Goal: Task Accomplishment & Management: Use online tool/utility

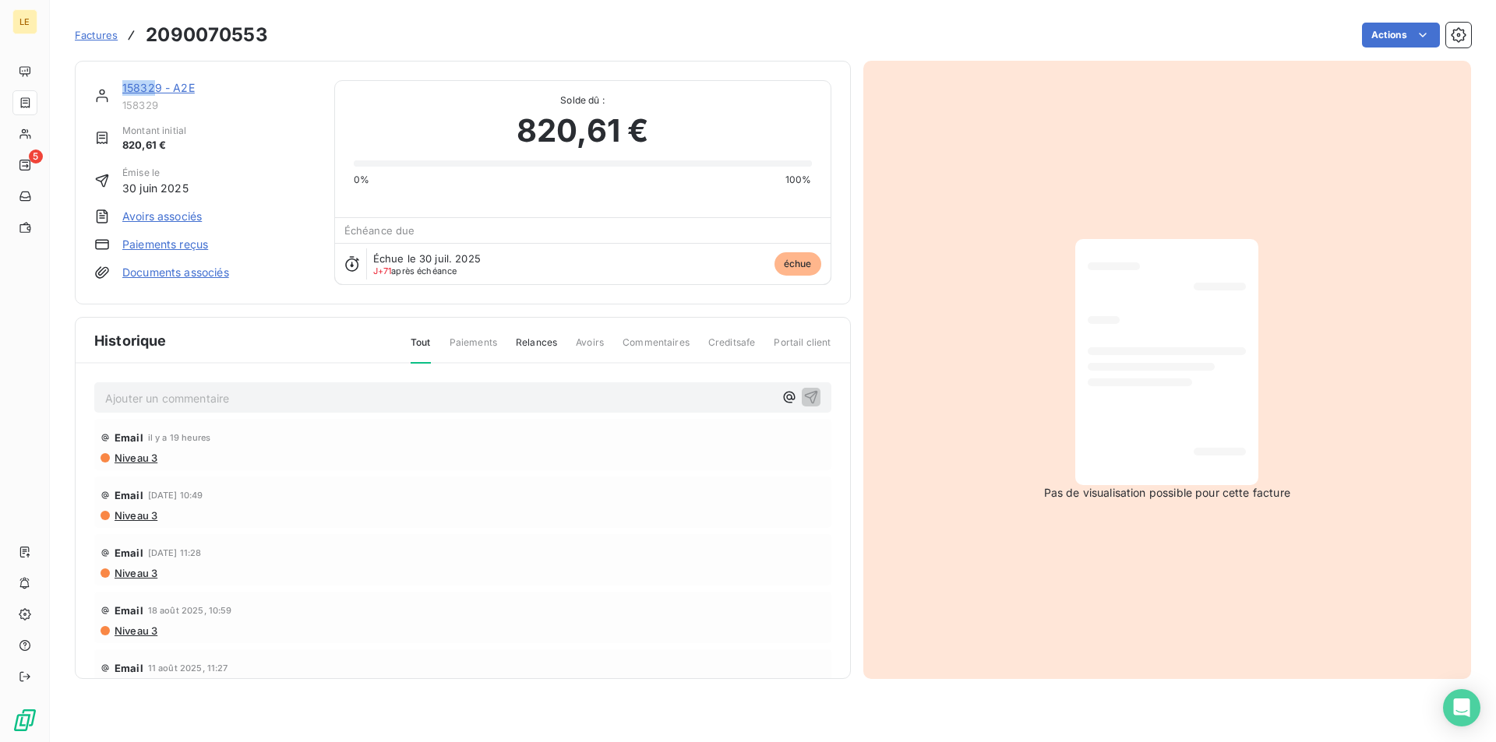
click at [94, 37] on span "Factures" at bounding box center [96, 35] width 43 height 12
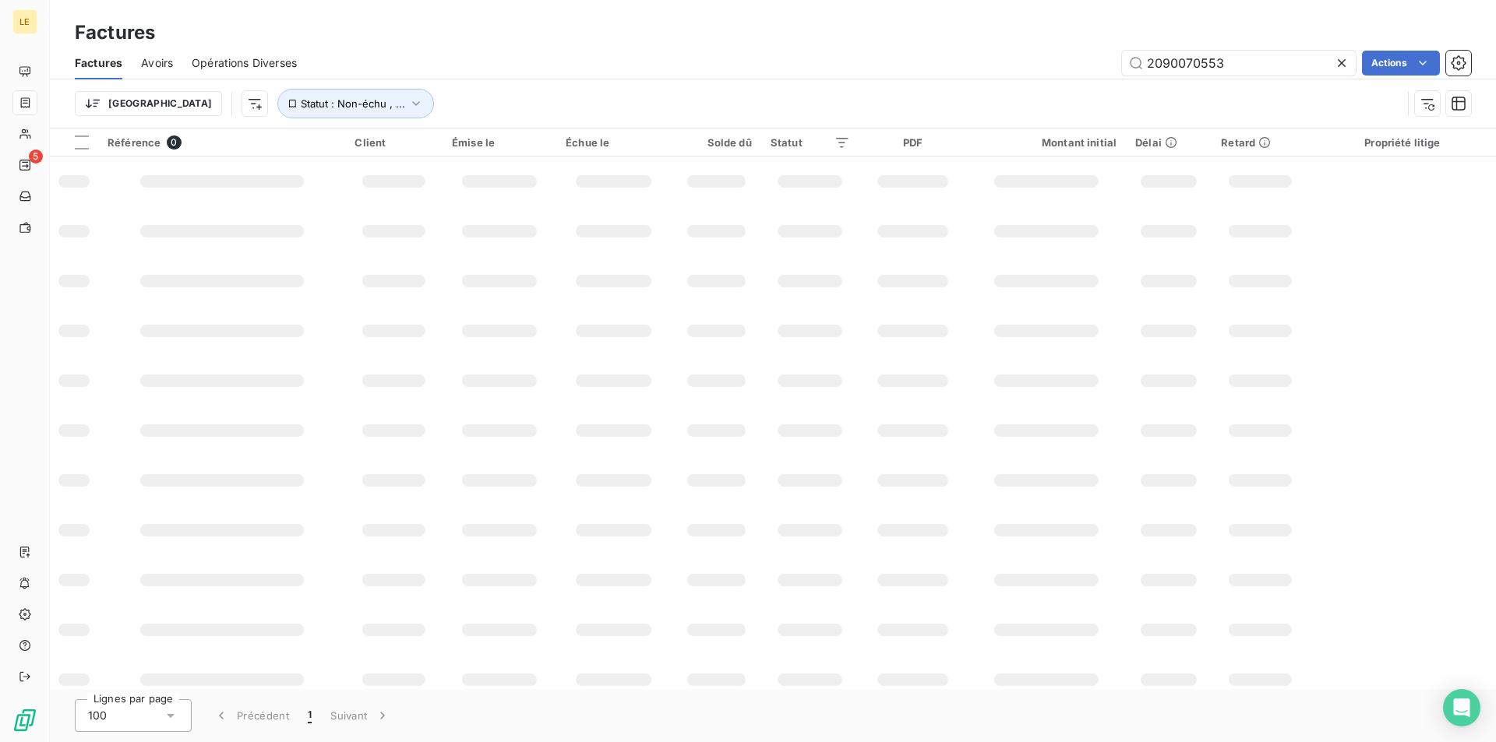
drag, startPoint x: 1265, startPoint y: 48, endPoint x: 922, endPoint y: 48, distance: 342.8
click at [922, 48] on div "Factures Avoirs Opérations Diverses 2090070553 Actions" at bounding box center [773, 63] width 1446 height 33
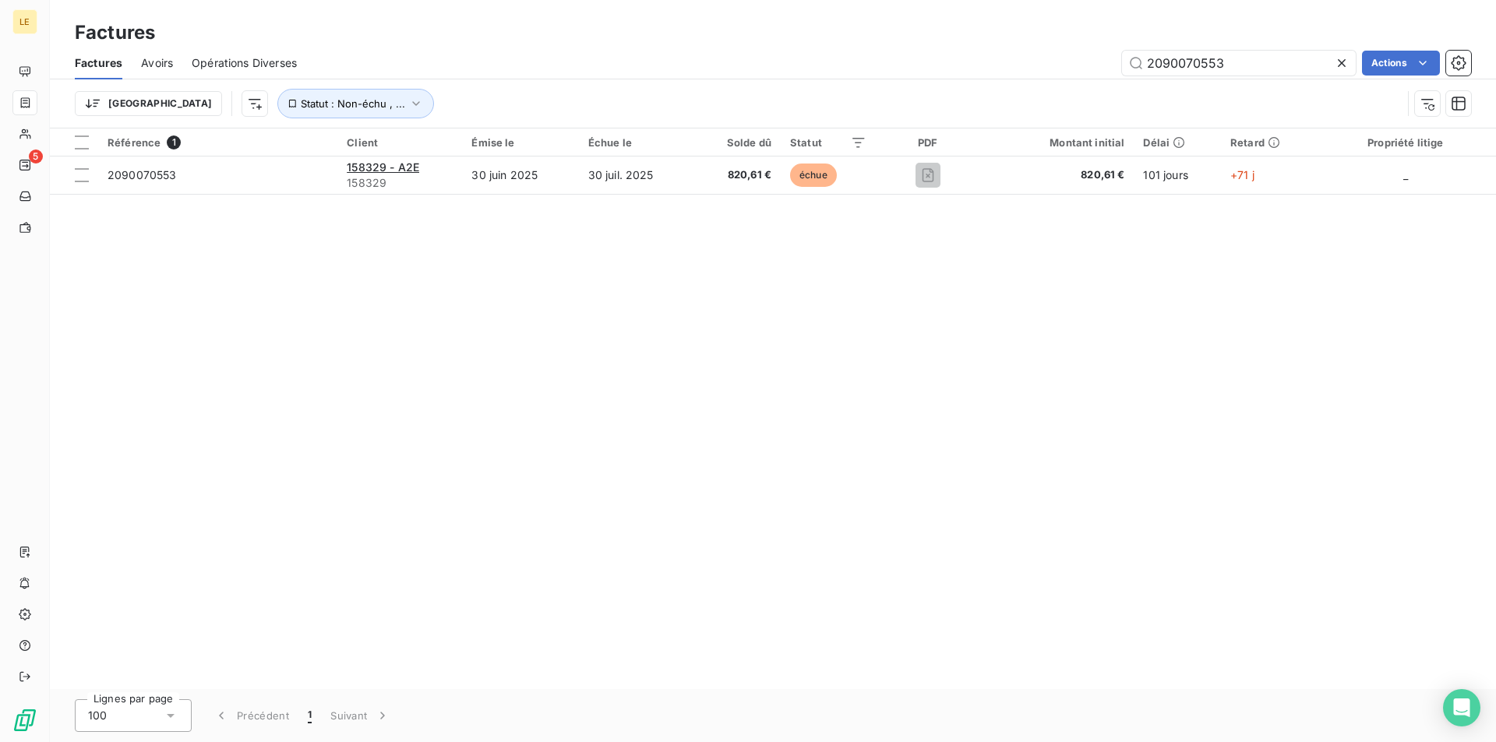
click at [1345, 58] on icon at bounding box center [1342, 63] width 16 height 16
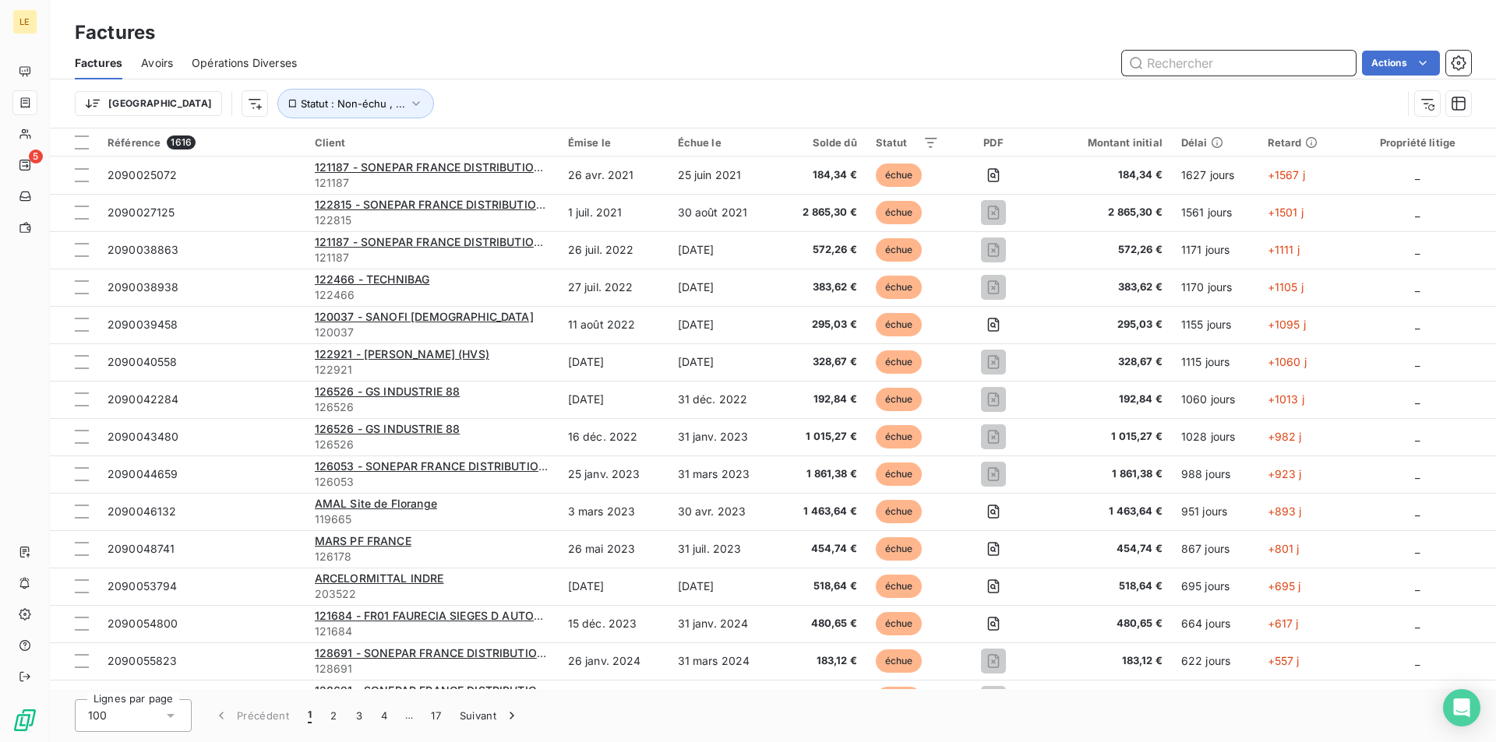
click at [1281, 58] on input "text" at bounding box center [1239, 63] width 234 height 25
paste input "2090072807"
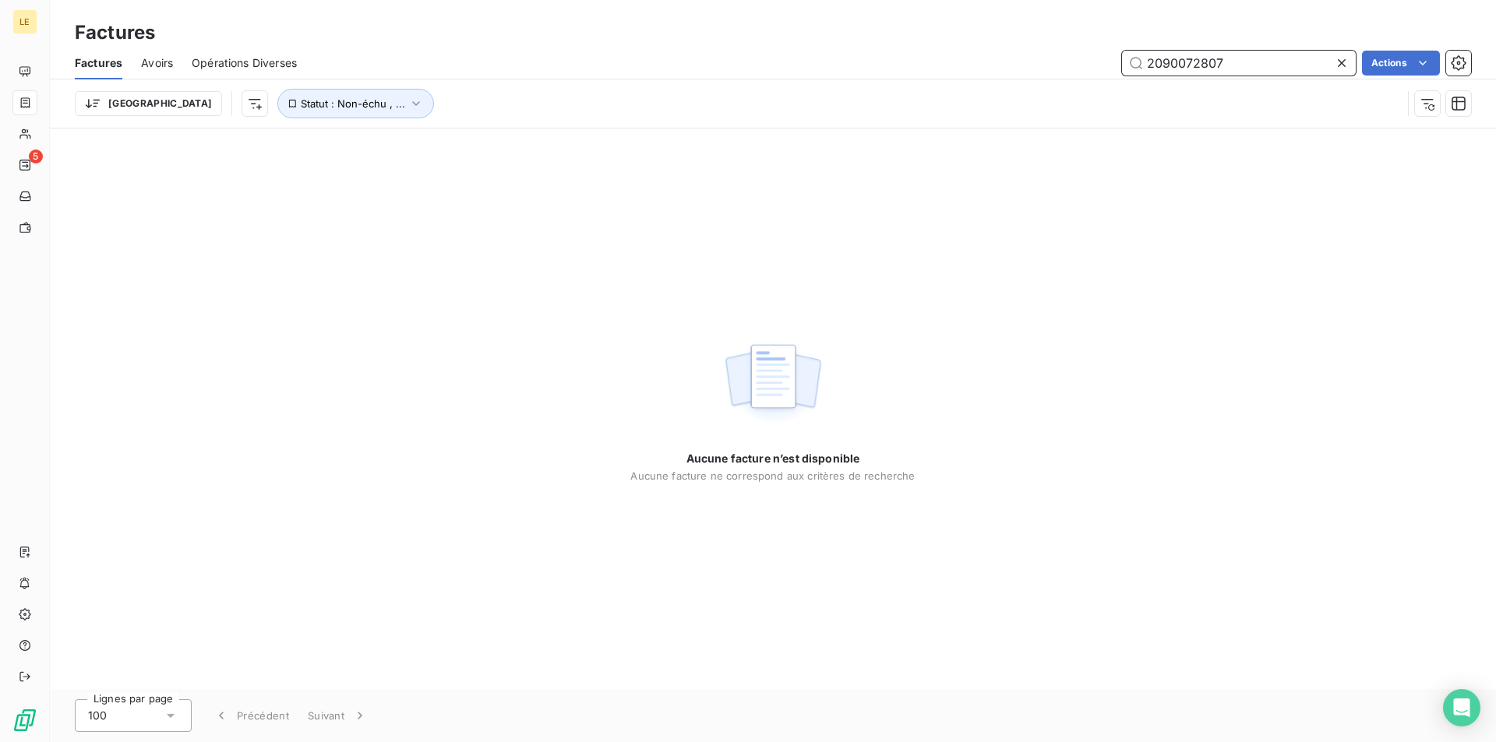
type input "2090072807"
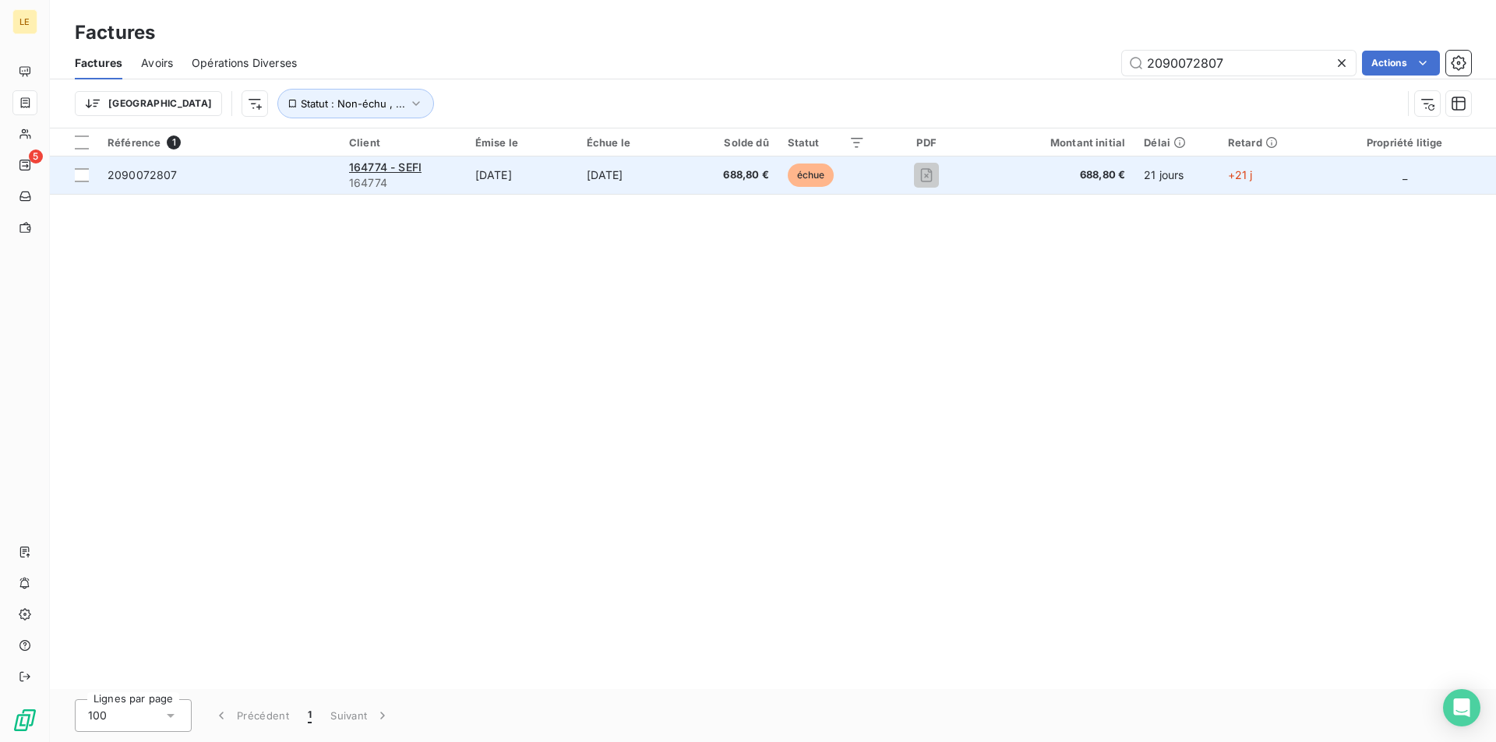
click at [265, 181] on span "2090072807" at bounding box center [219, 175] width 223 height 16
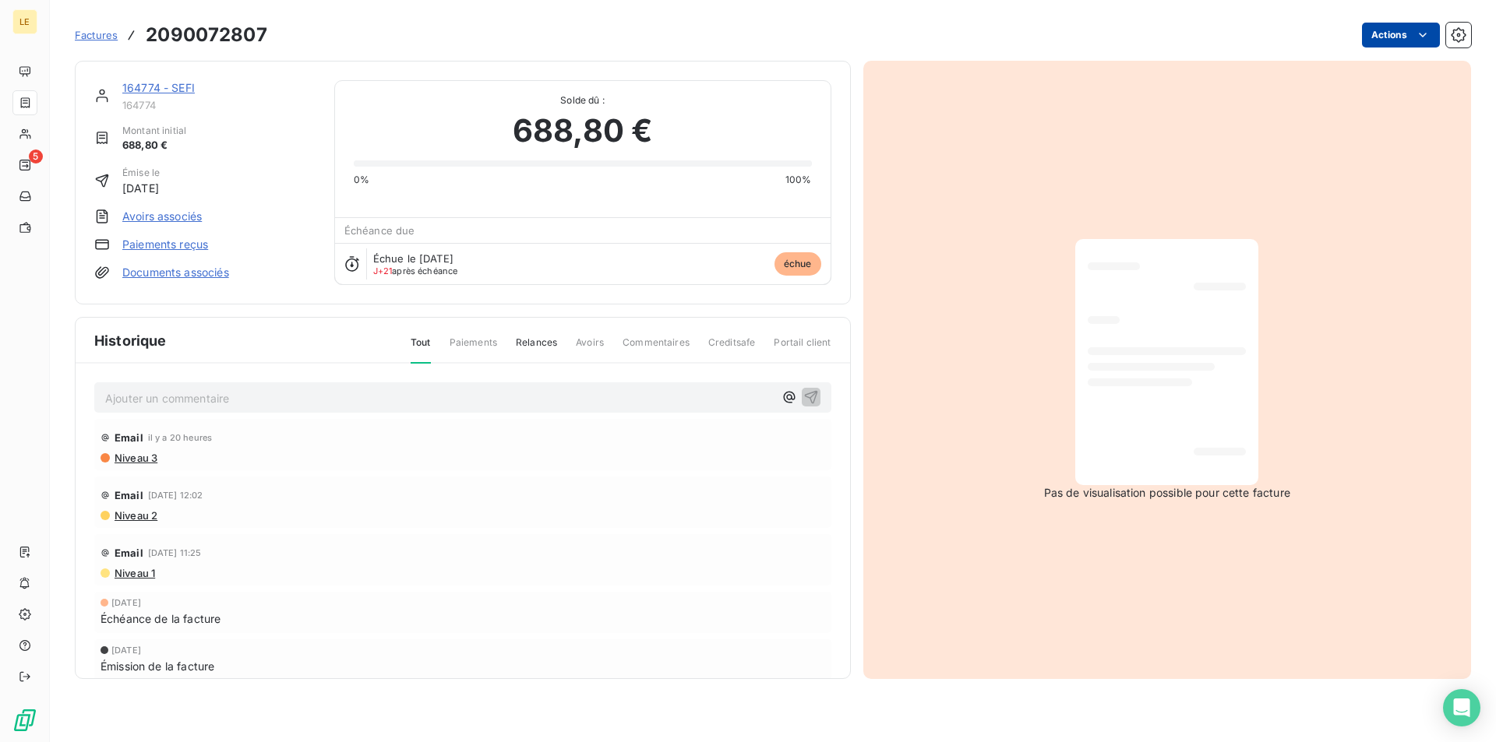
click at [1413, 25] on html "LE 5 Factures 2090072807 Actions 164774 - SEFI 164774 Montant initial 688,80 € …" at bounding box center [748, 371] width 1496 height 742
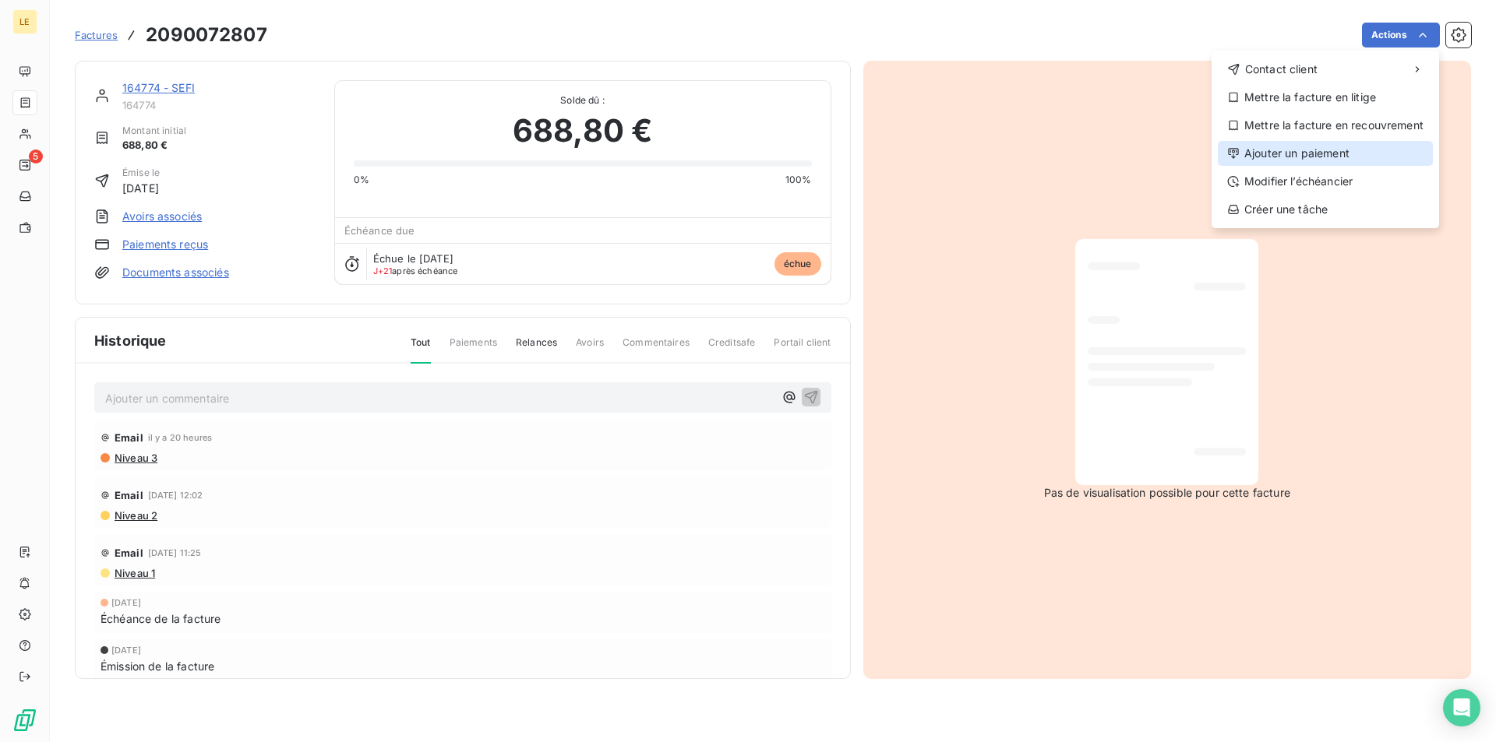
click at [1337, 153] on div "Ajouter un paiement" at bounding box center [1325, 153] width 215 height 25
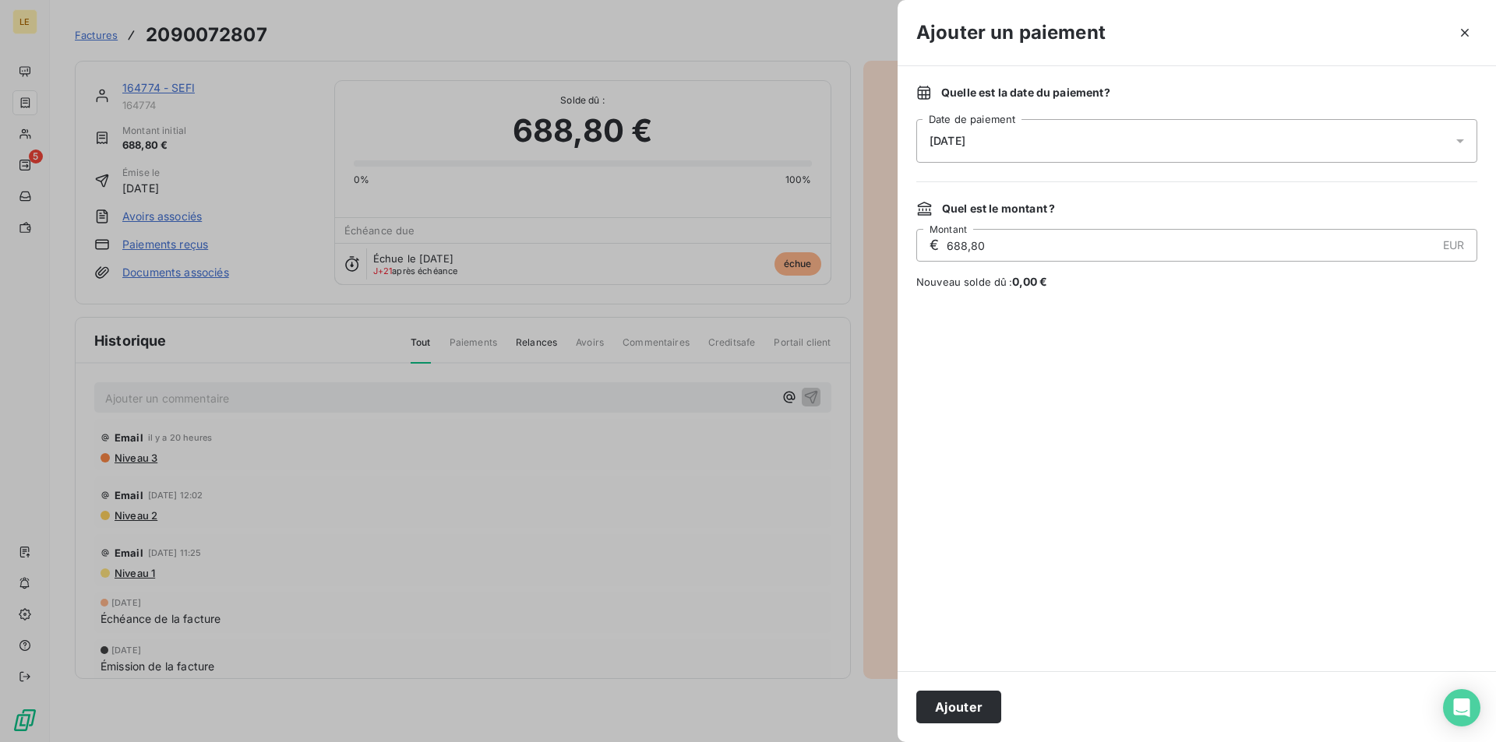
click at [1183, 136] on div "[DATE]" at bounding box center [1196, 141] width 561 height 44
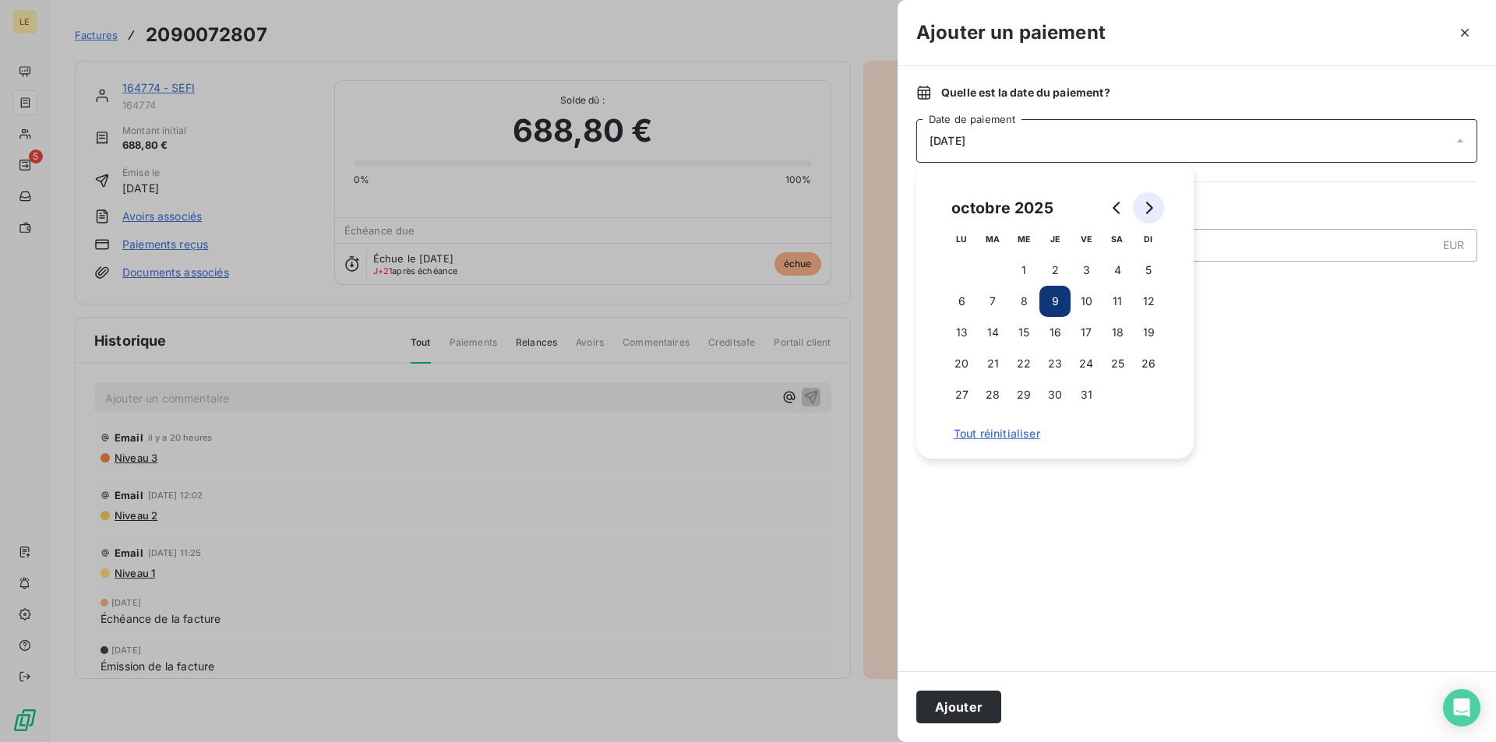
click at [1141, 199] on button "Go to next month" at bounding box center [1148, 207] width 31 height 31
click at [1117, 329] on button "15" at bounding box center [1117, 332] width 31 height 31
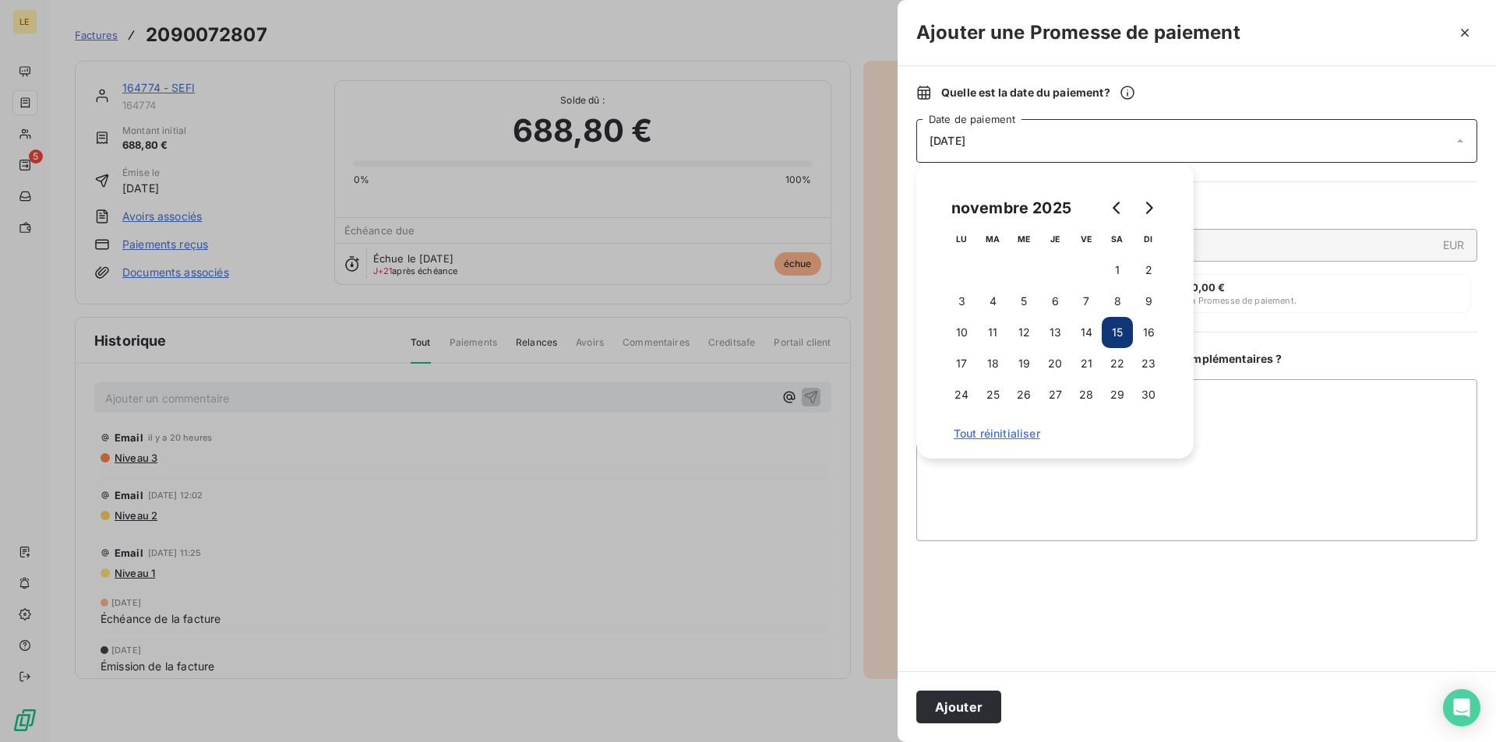
click at [1258, 581] on div at bounding box center [1196, 606] width 561 height 93
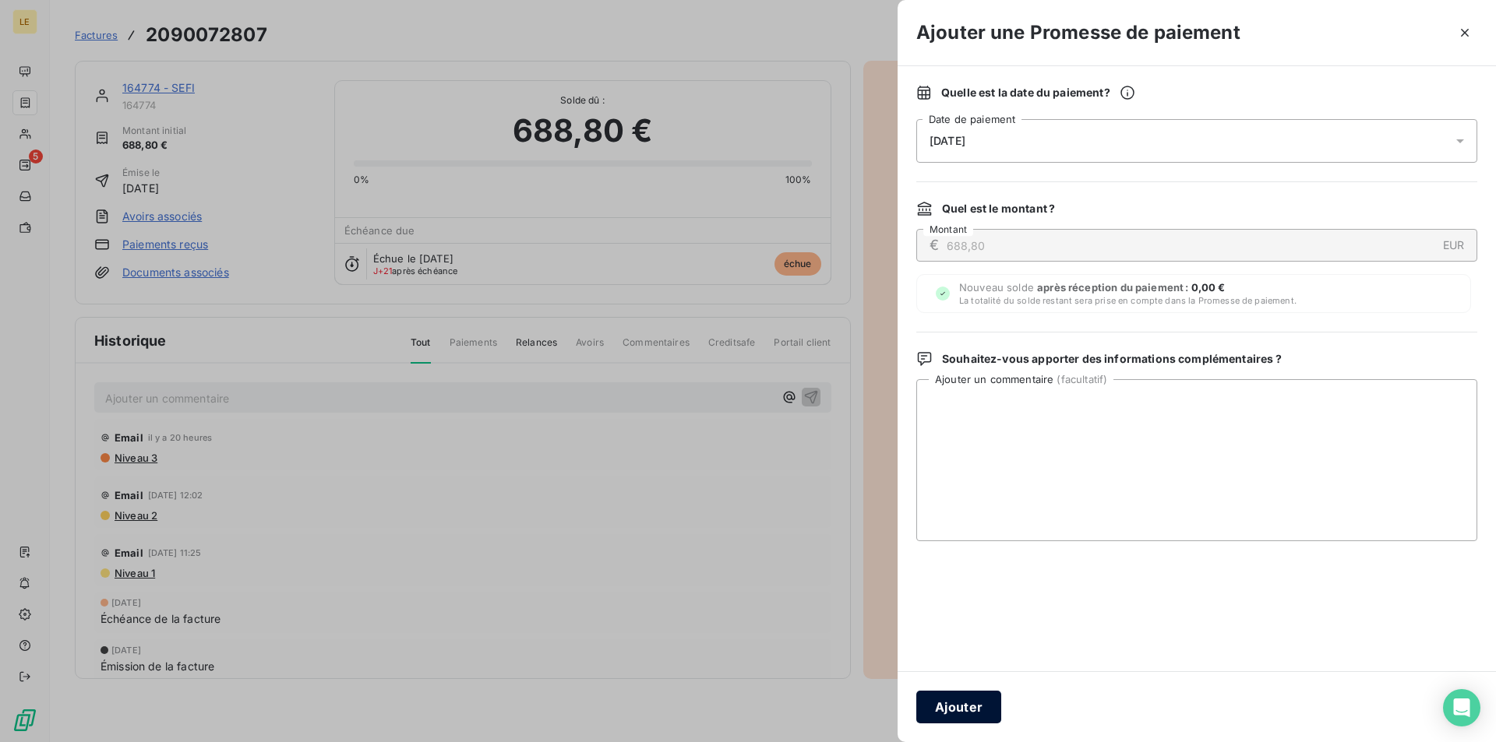
click at [970, 707] on button "Ajouter" at bounding box center [958, 707] width 85 height 33
